Goal: Communication & Community: Answer question/provide support

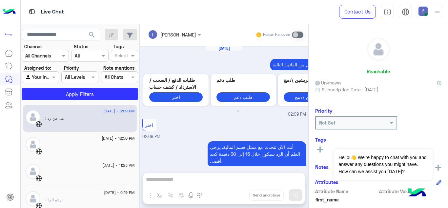
scroll to position [178, 0]
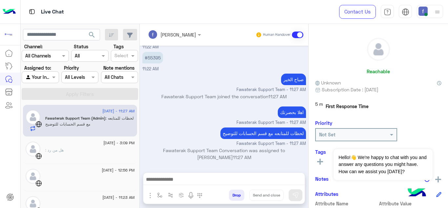
scroll to position [36, 0]
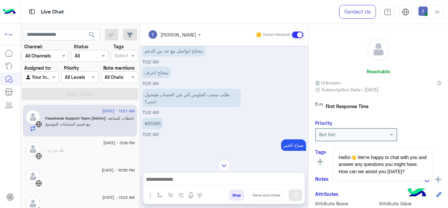
click at [154, 125] on p "#55395" at bounding box center [152, 122] width 21 height 11
copy p "55395"
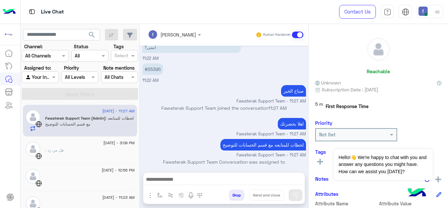
scroll to position [101, 0]
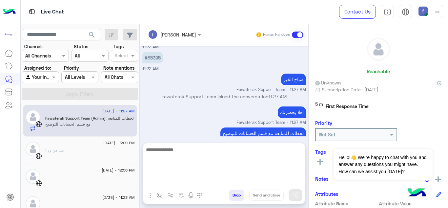
click at [217, 179] on textarea at bounding box center [223, 164] width 161 height 39
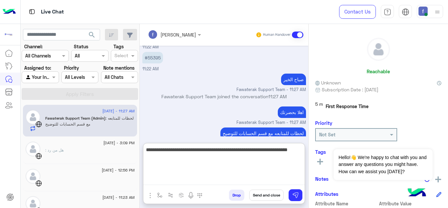
type textarea "**********"
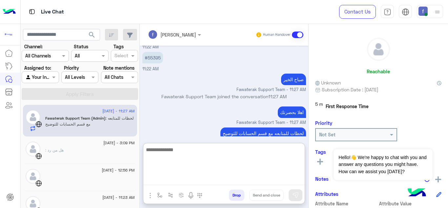
scroll to position [159, 0]
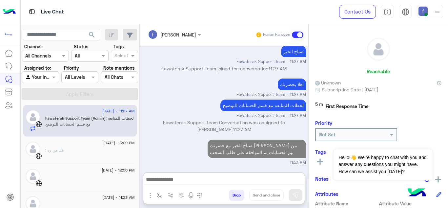
click at [93, 147] on div ": هل من رد" at bounding box center [90, 152] width 90 height 11
